Goal: Task Accomplishment & Management: Complete application form

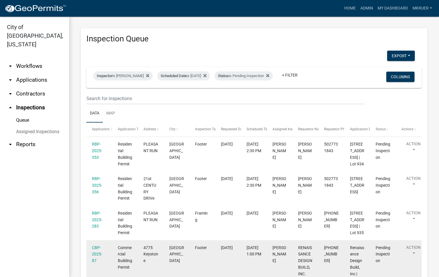
scroll to position [114, 0]
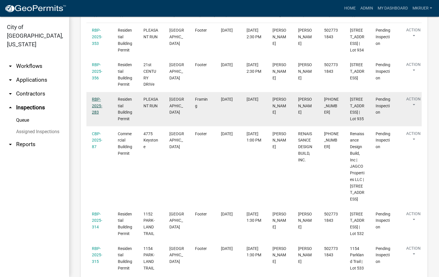
click at [97, 115] on link "RBP-2025-283" at bounding box center [97, 106] width 10 height 18
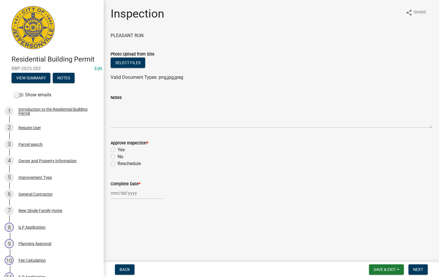
click at [118, 151] on label "Yes" at bounding box center [121, 150] width 7 height 7
click at [118, 150] on input "Yes" at bounding box center [120, 149] width 4 height 4
radio input "true"
select select "9"
select select "2025"
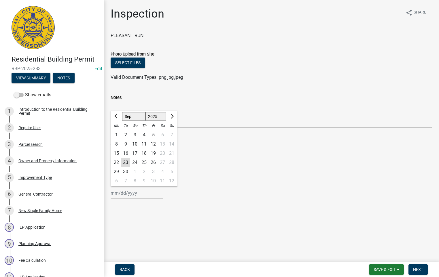
click at [126, 194] on div "[PERSON_NAME] Feb Mar Apr [PERSON_NAME][DATE] Oct Nov [DATE] 1526 1527 1528 152…" at bounding box center [137, 194] width 53 height 12
click at [125, 162] on div "23" at bounding box center [125, 162] width 9 height 9
type input "[DATE]"
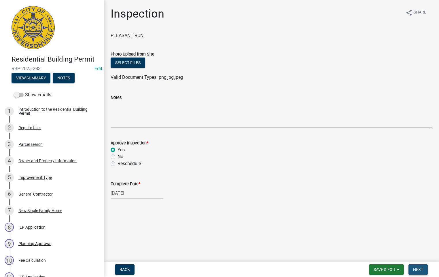
click at [416, 270] on span "Next" at bounding box center [418, 270] width 10 height 5
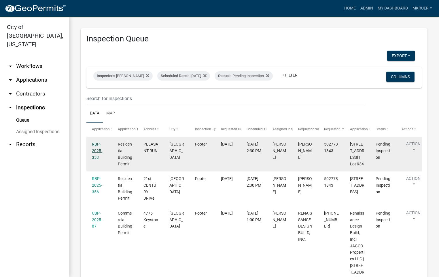
click at [94, 149] on link "RBP-2025-353" at bounding box center [97, 151] width 10 height 18
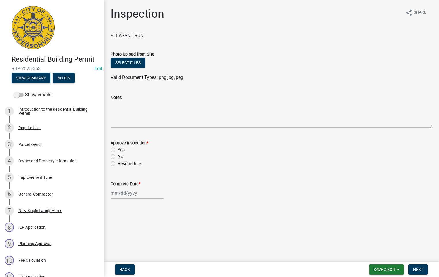
click at [118, 149] on label "Yes" at bounding box center [121, 150] width 7 height 7
click at [118, 149] on input "Yes" at bounding box center [120, 149] width 4 height 4
radio input "true"
select select "9"
select select "2025"
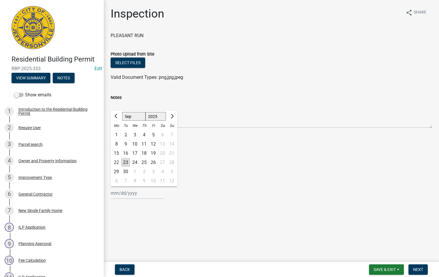
click at [124, 194] on input "Complete Date *" at bounding box center [137, 194] width 53 height 12
click at [127, 162] on div "23" at bounding box center [125, 162] width 9 height 9
type input "[DATE]"
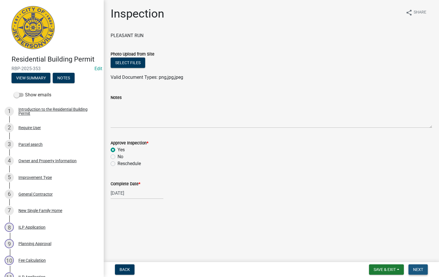
click at [416, 271] on span "Next" at bounding box center [418, 270] width 10 height 5
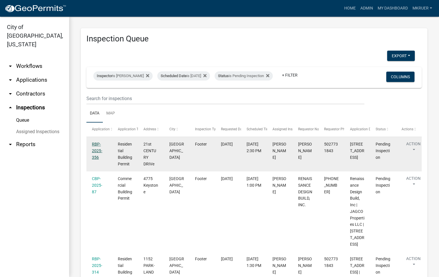
click at [94, 149] on link "RBP-2025-356" at bounding box center [97, 151] width 10 height 18
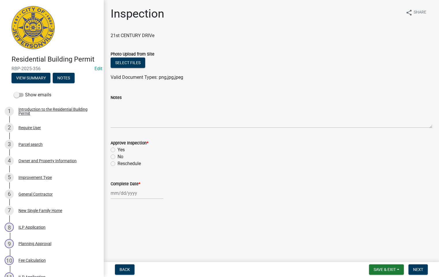
click at [118, 150] on label "Yes" at bounding box center [121, 150] width 7 height 7
click at [118, 150] on input "Yes" at bounding box center [120, 149] width 4 height 4
radio input "true"
select select "9"
select select "2025"
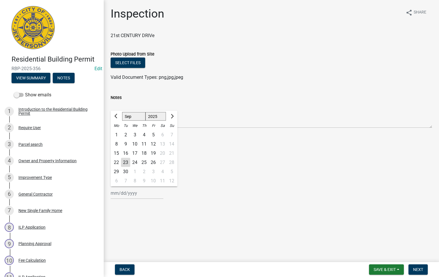
click at [120, 193] on input "Complete Date *" at bounding box center [137, 194] width 53 height 12
click at [125, 161] on div "23" at bounding box center [125, 162] width 9 height 9
type input "[DATE]"
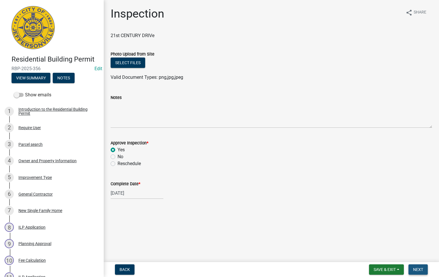
click at [418, 268] on span "Next" at bounding box center [418, 270] width 10 height 5
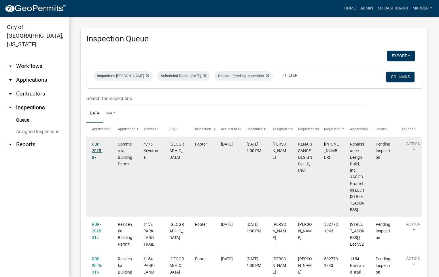
click at [95, 149] on link "CBP-2025-87" at bounding box center [97, 151] width 10 height 18
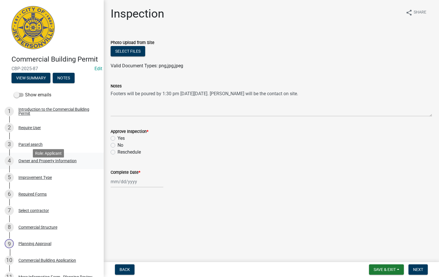
click at [33, 163] on div "Owner and Property Information" at bounding box center [47, 161] width 58 height 4
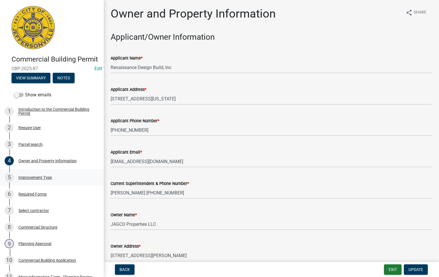
click at [35, 180] on div "Improvement Type" at bounding box center [34, 178] width 33 height 4
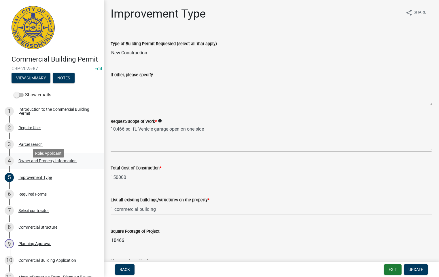
click at [37, 163] on div "Owner and Property Information" at bounding box center [47, 161] width 58 height 4
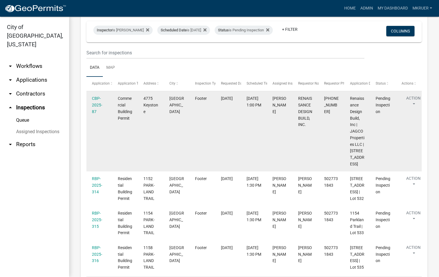
scroll to position [86, 0]
